Goal: Navigation & Orientation: Find specific page/section

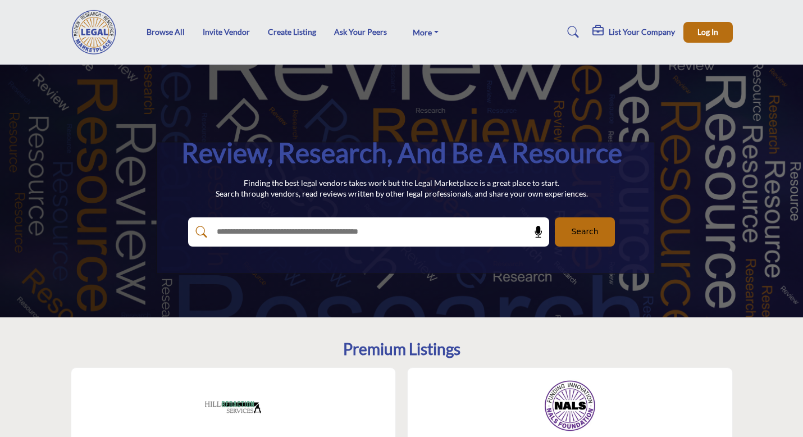
click at [348, 230] on input "text" at bounding box center [345, 232] width 268 height 17
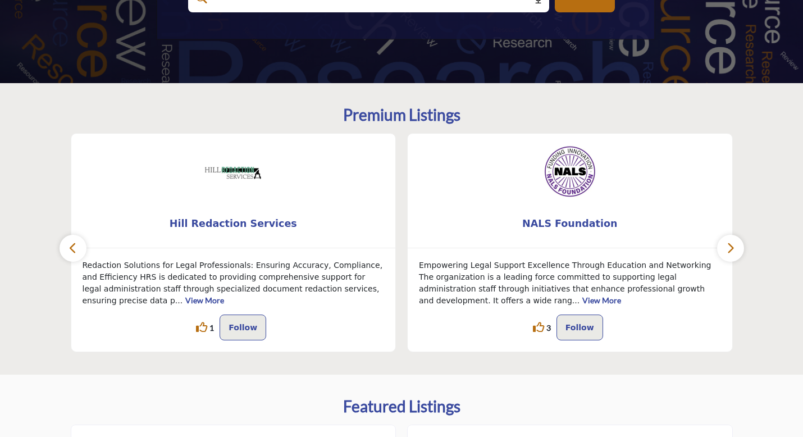
scroll to position [238, 0]
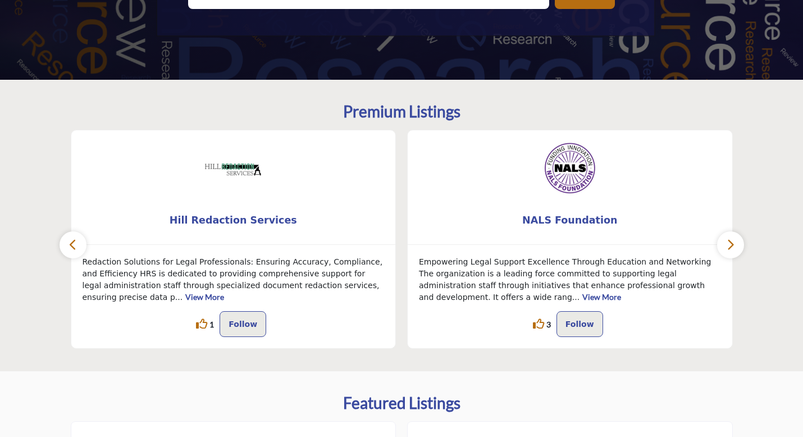
click at [727, 241] on icon "button" at bounding box center [730, 245] width 9 height 14
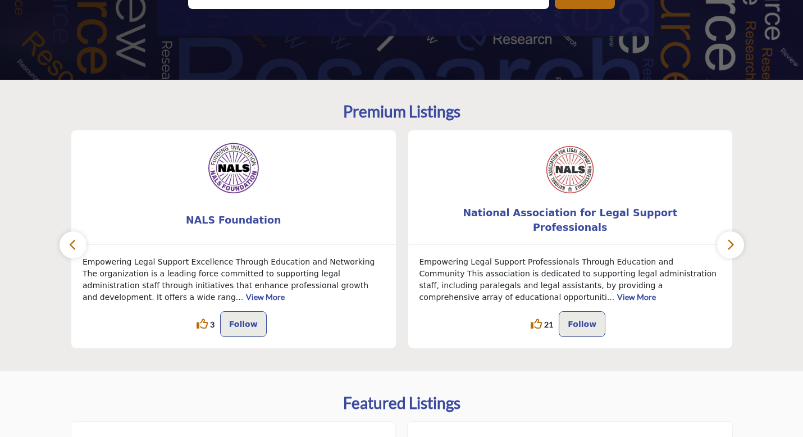
click at [727, 241] on icon "button" at bounding box center [730, 245] width 9 height 14
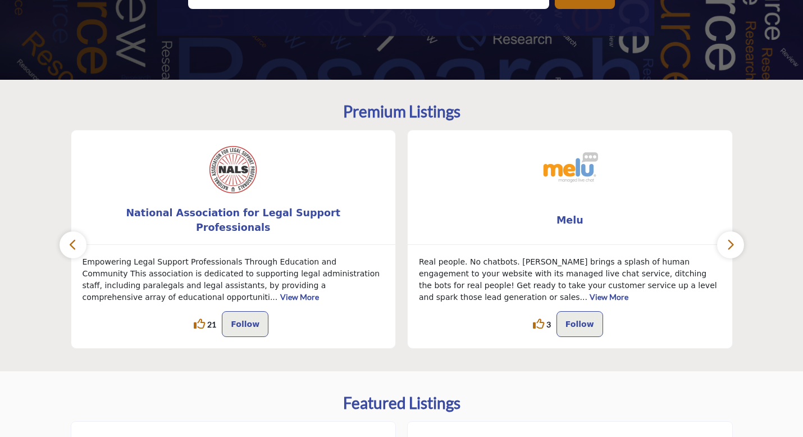
click at [727, 241] on icon "button" at bounding box center [730, 245] width 9 height 14
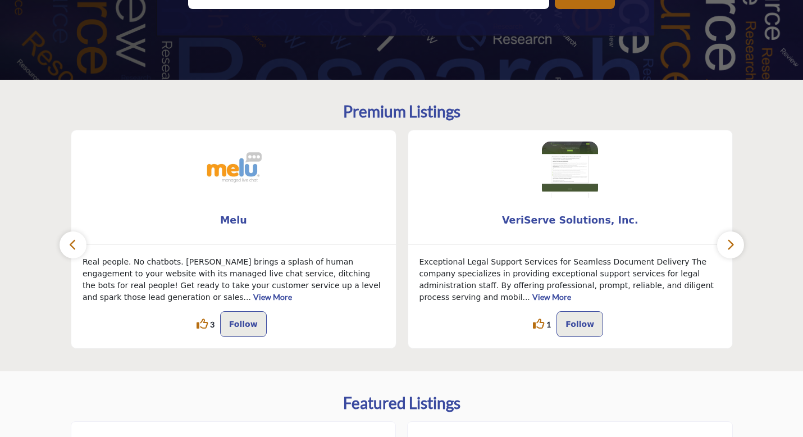
click at [727, 241] on icon "button" at bounding box center [730, 245] width 9 height 14
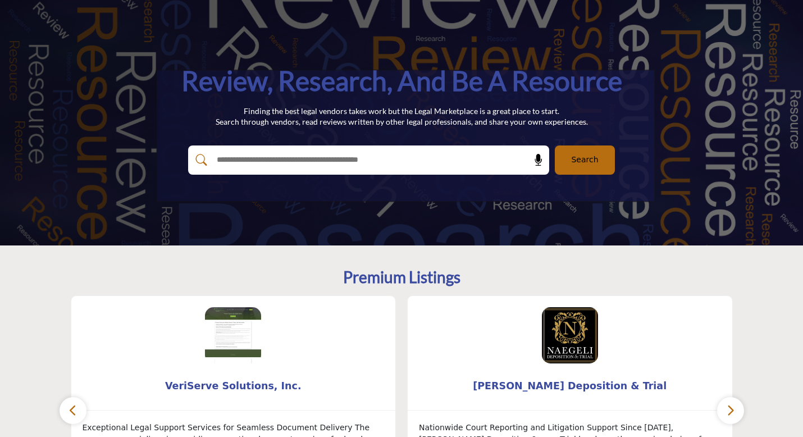
scroll to position [0, 0]
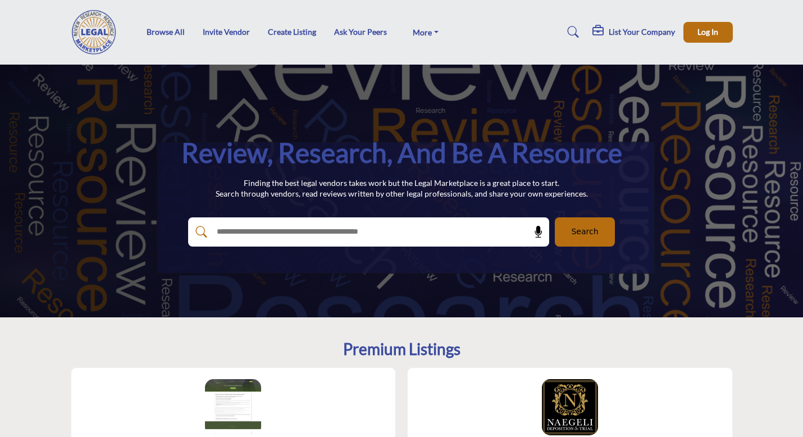
click at [273, 230] on input "text" at bounding box center [345, 232] width 268 height 17
click at [172, 35] on link "Browse All" at bounding box center [166, 32] width 38 height 10
